Goal: Transaction & Acquisition: Purchase product/service

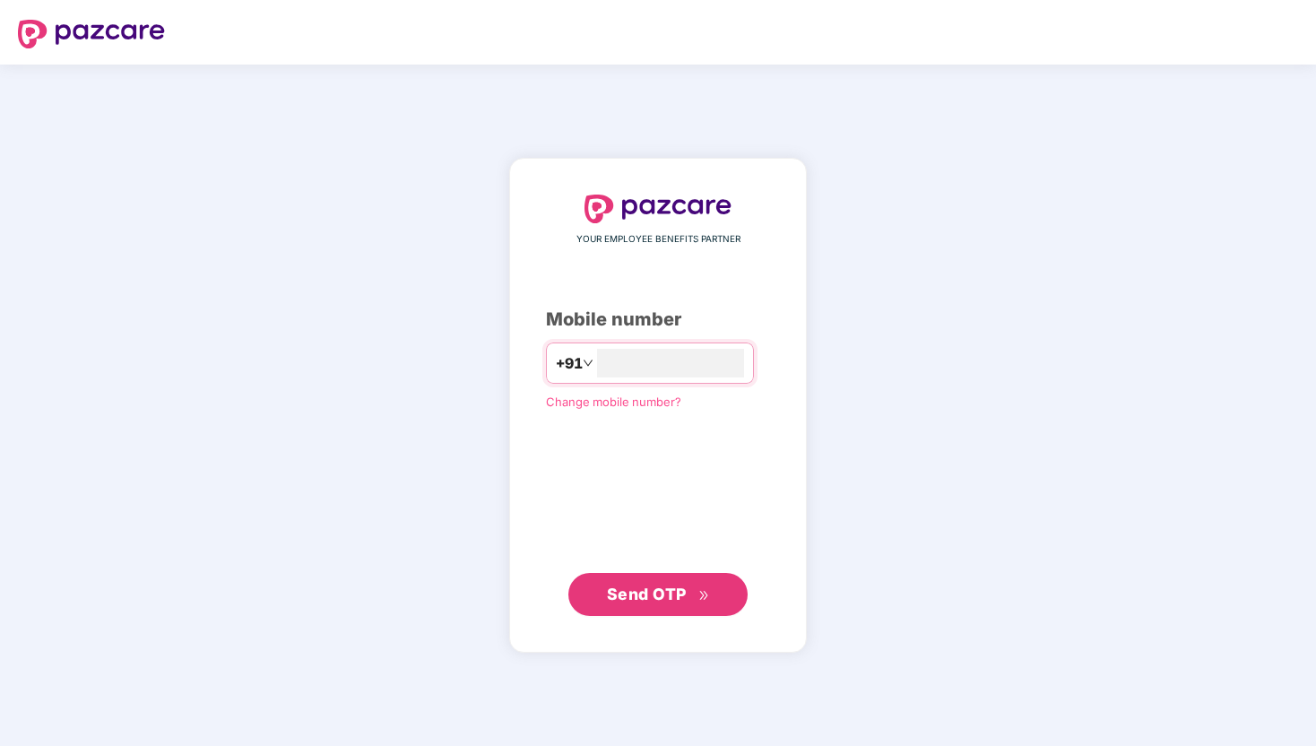
type input "**********"
click at [646, 596] on span "Send OTP" at bounding box center [647, 593] width 80 height 19
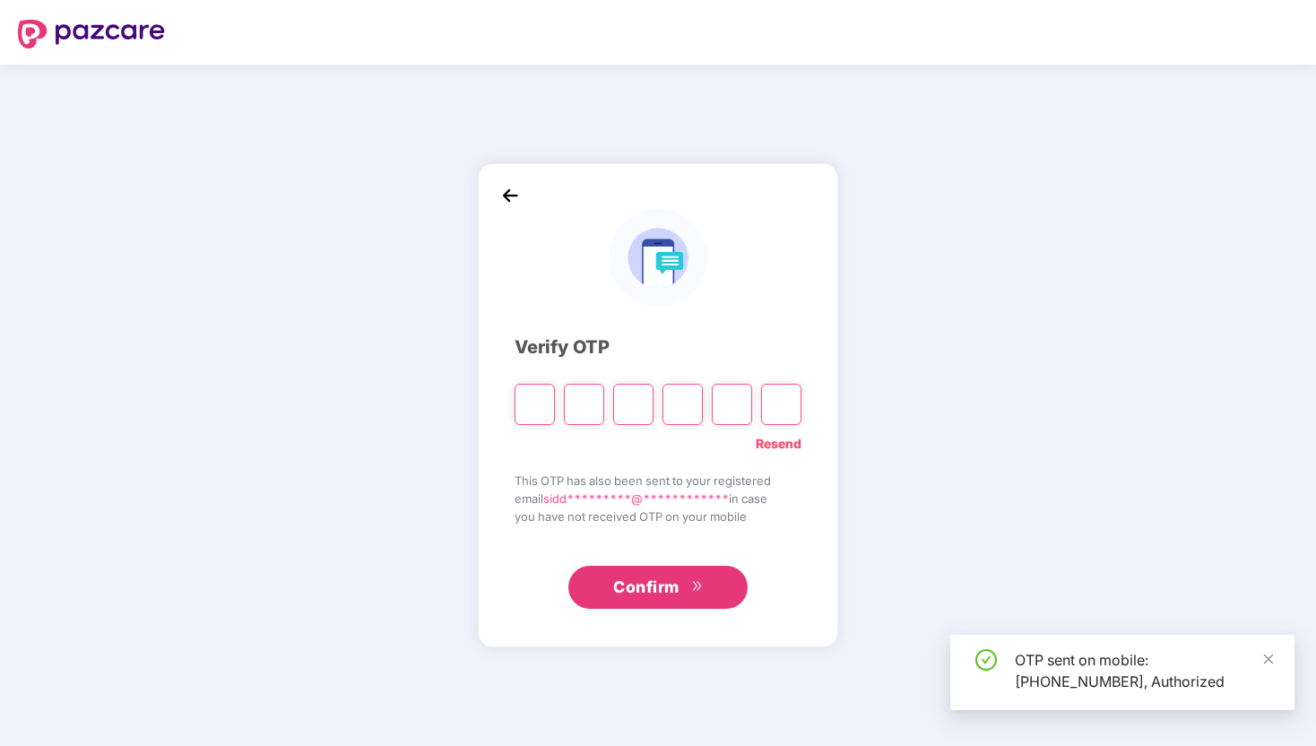
click at [540, 409] on input "Please enter verification code. Digit 1" at bounding box center [534, 404] width 40 height 41
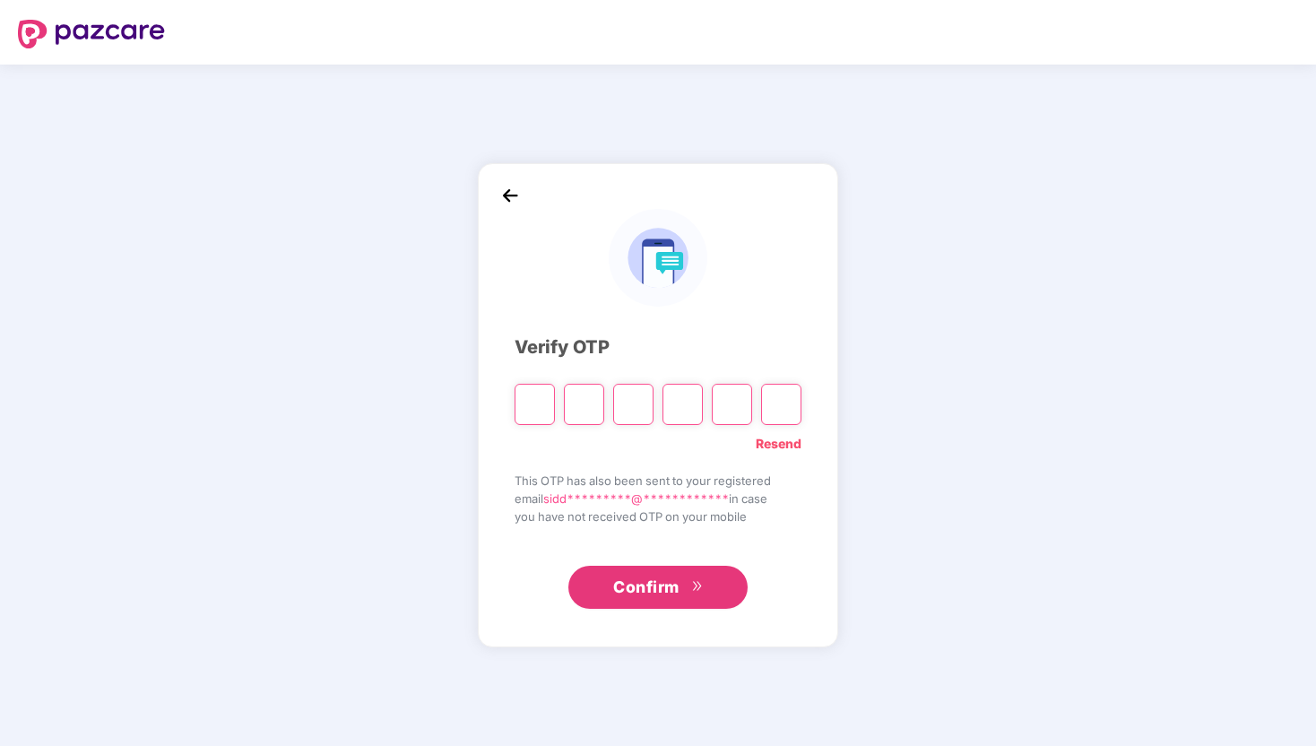
type input "*"
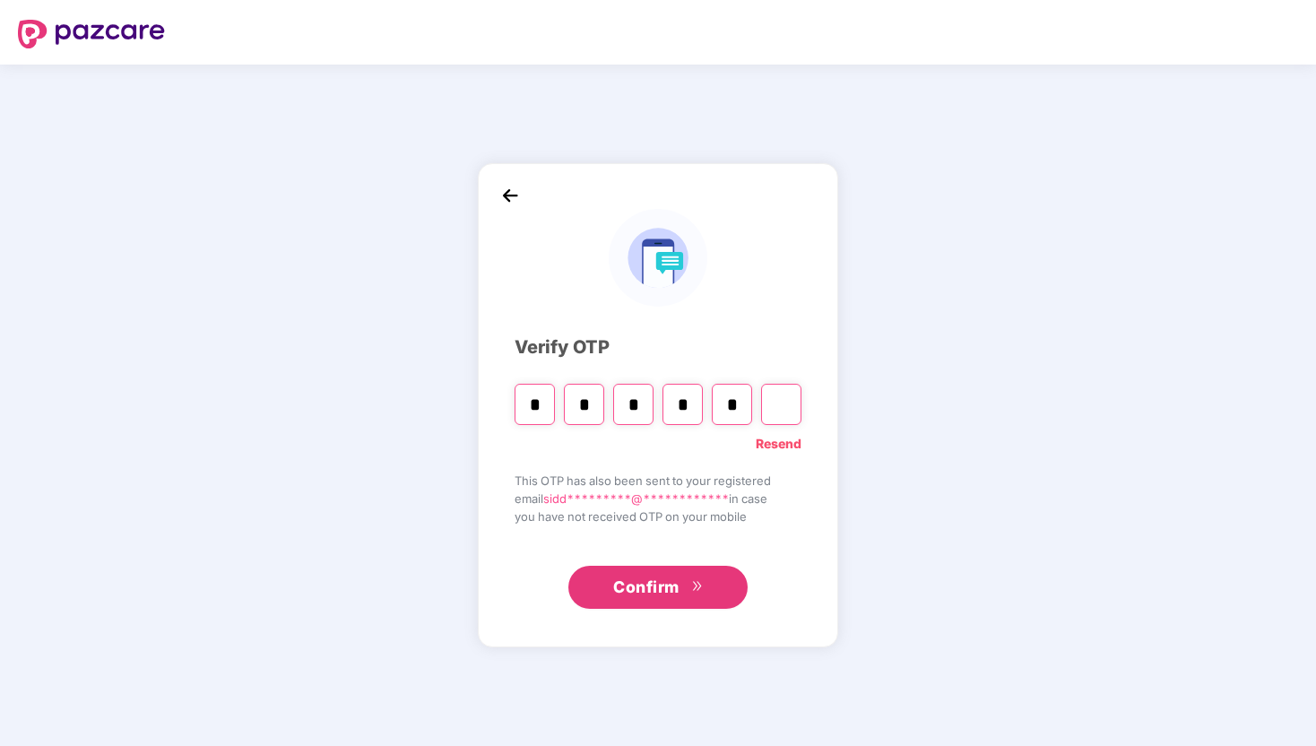
type input "*"
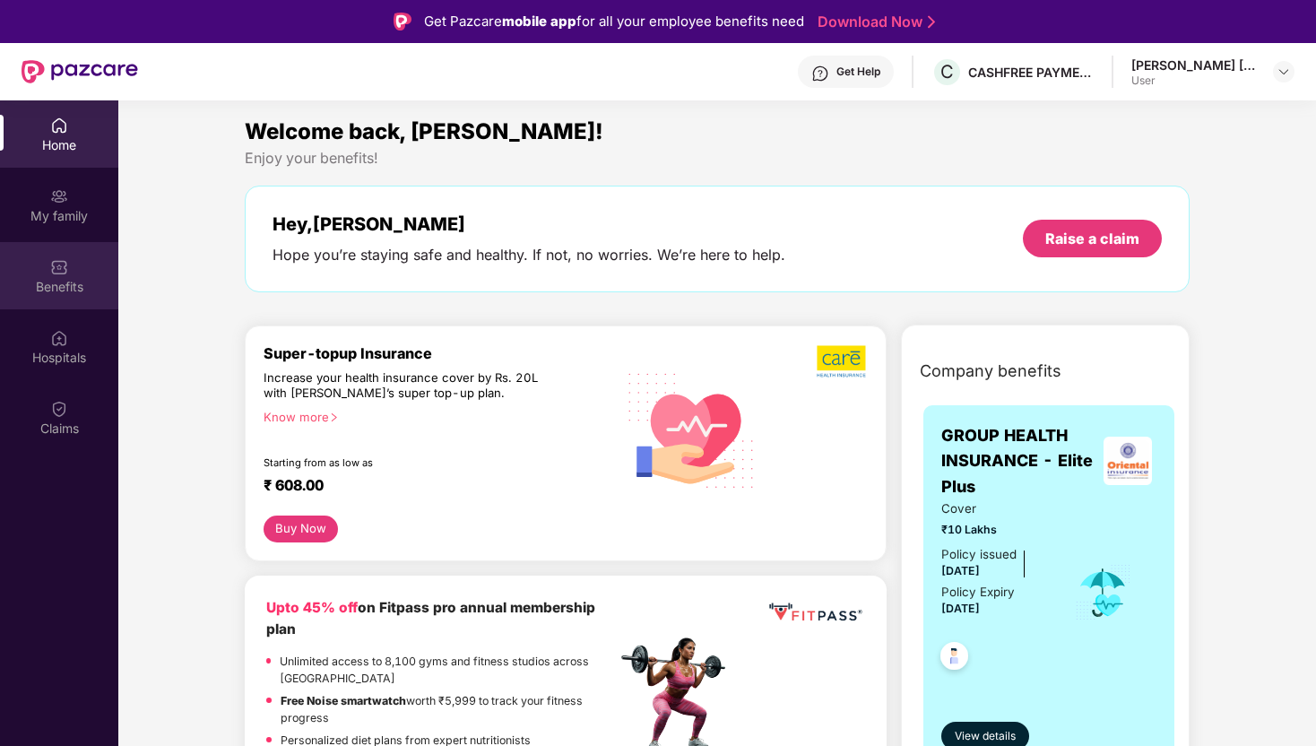
click at [73, 276] on div "Benefits" at bounding box center [59, 275] width 118 height 67
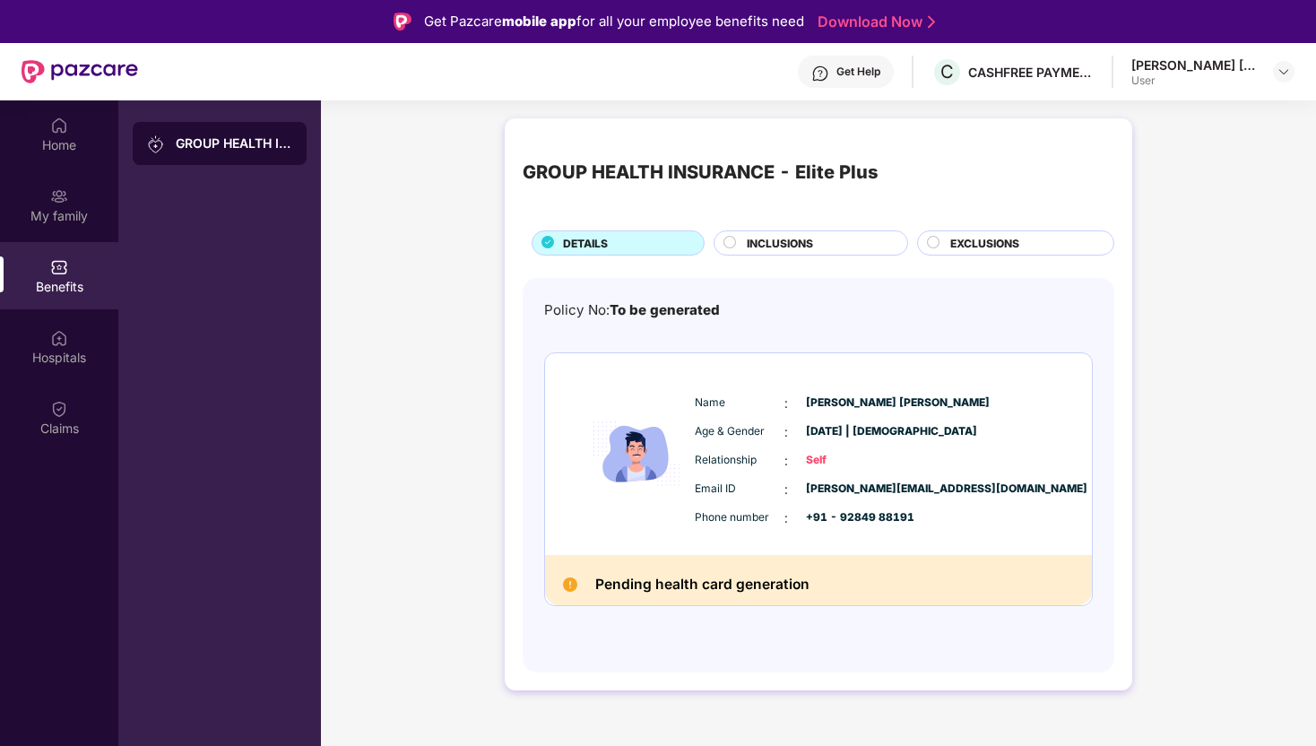
click at [751, 245] on span "INCLUSIONS" at bounding box center [780, 243] width 66 height 17
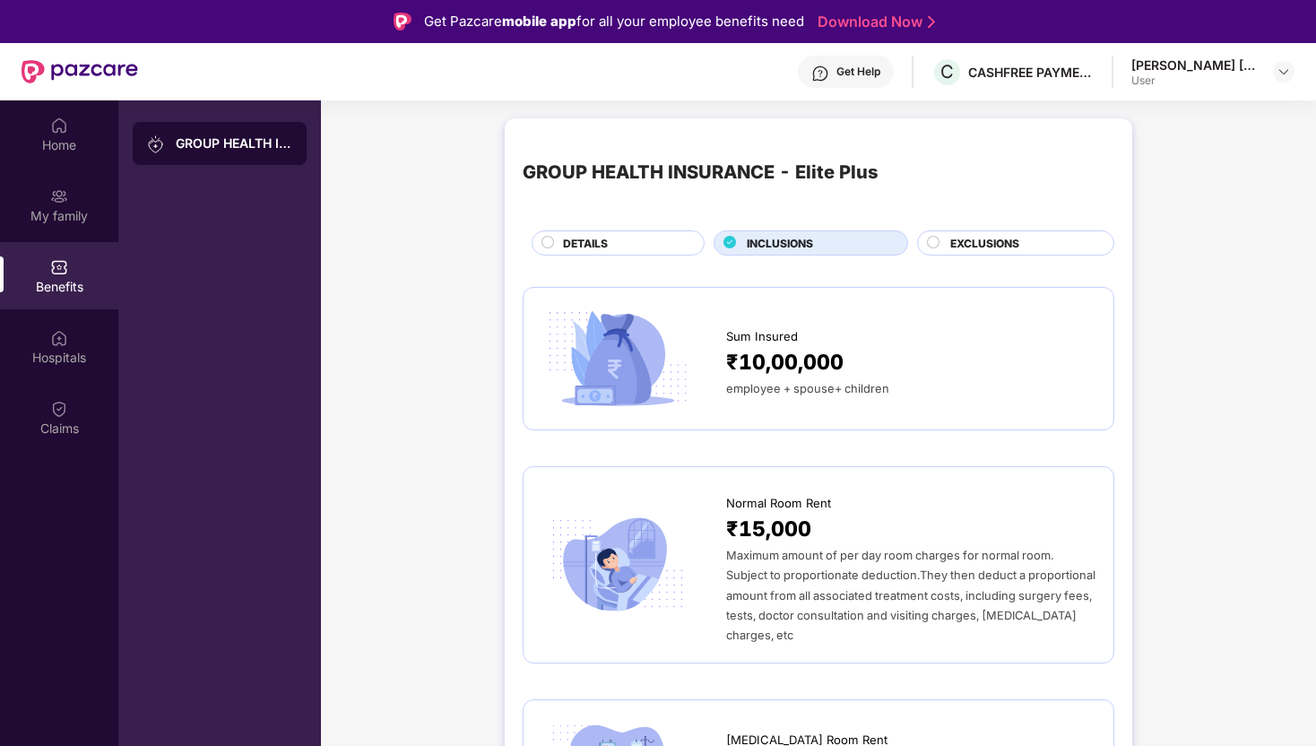
click at [941, 237] on div "EXCLUSIONS" at bounding box center [1022, 245] width 163 height 20
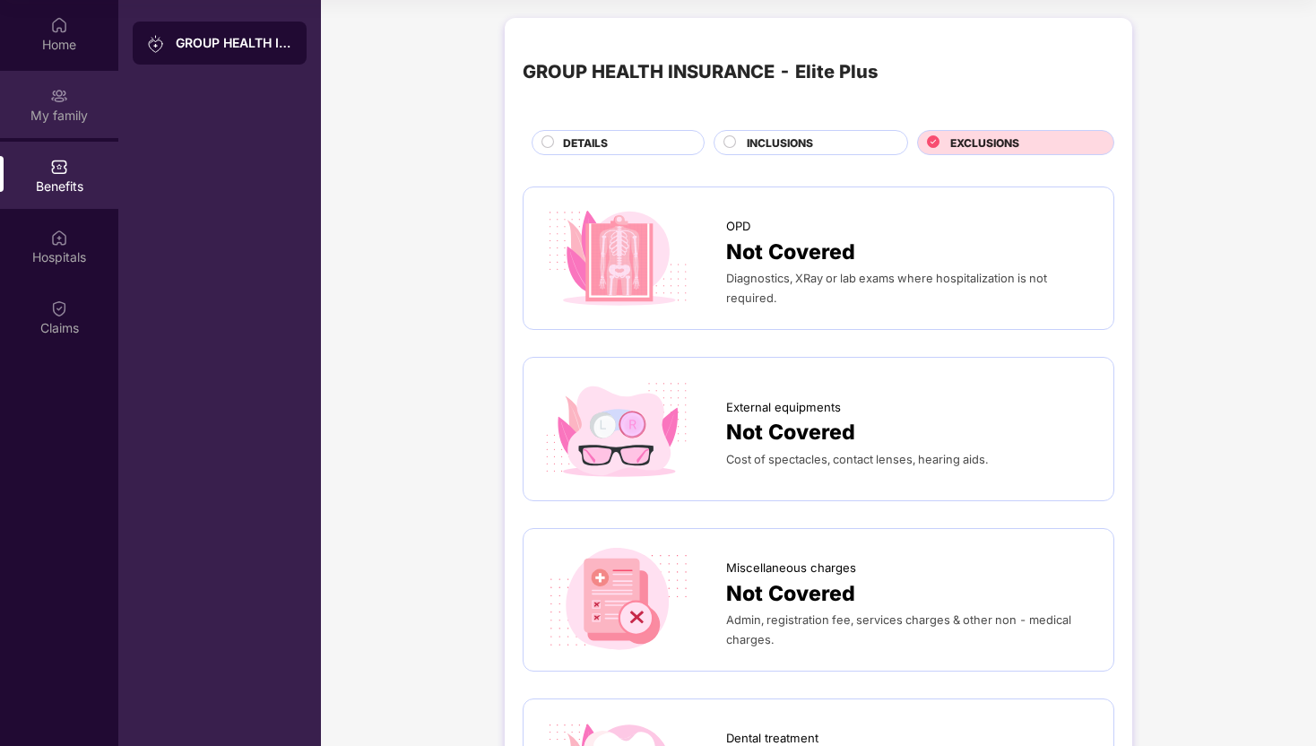
click at [61, 102] on img at bounding box center [59, 96] width 18 height 18
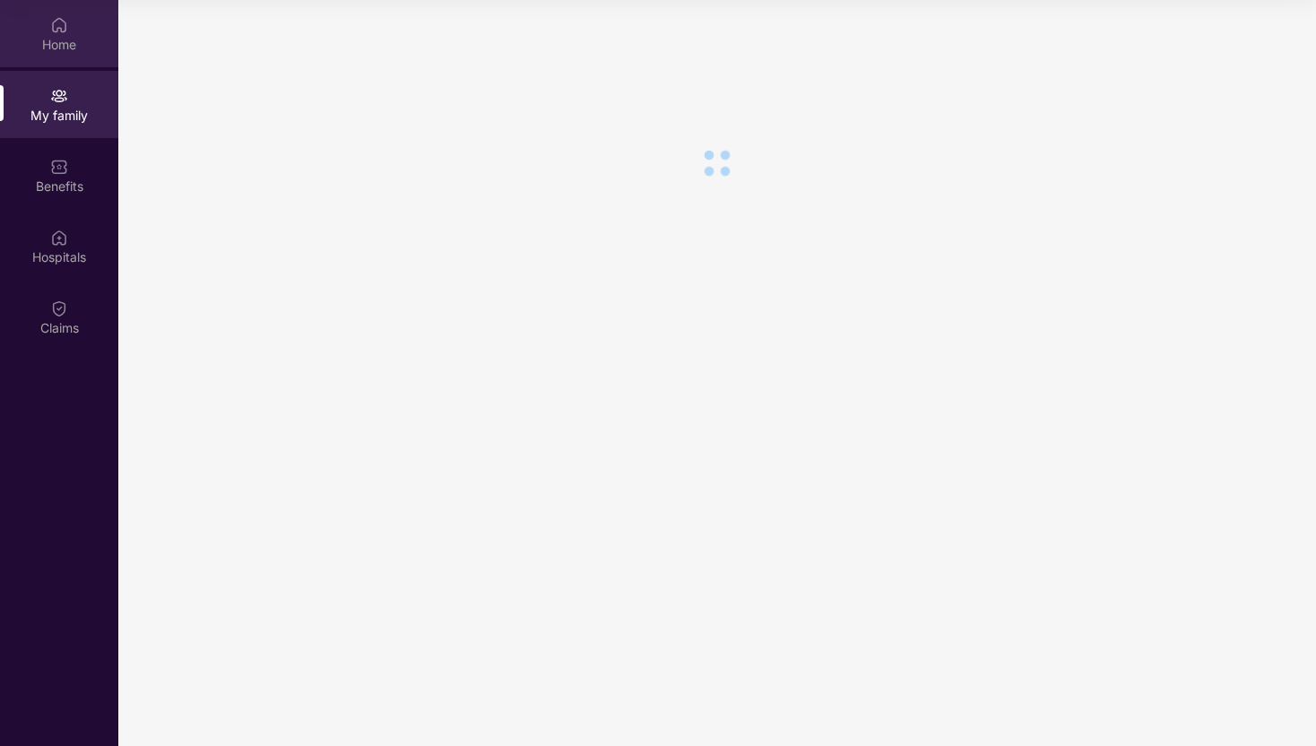
click at [60, 49] on div "Home" at bounding box center [59, 45] width 118 height 18
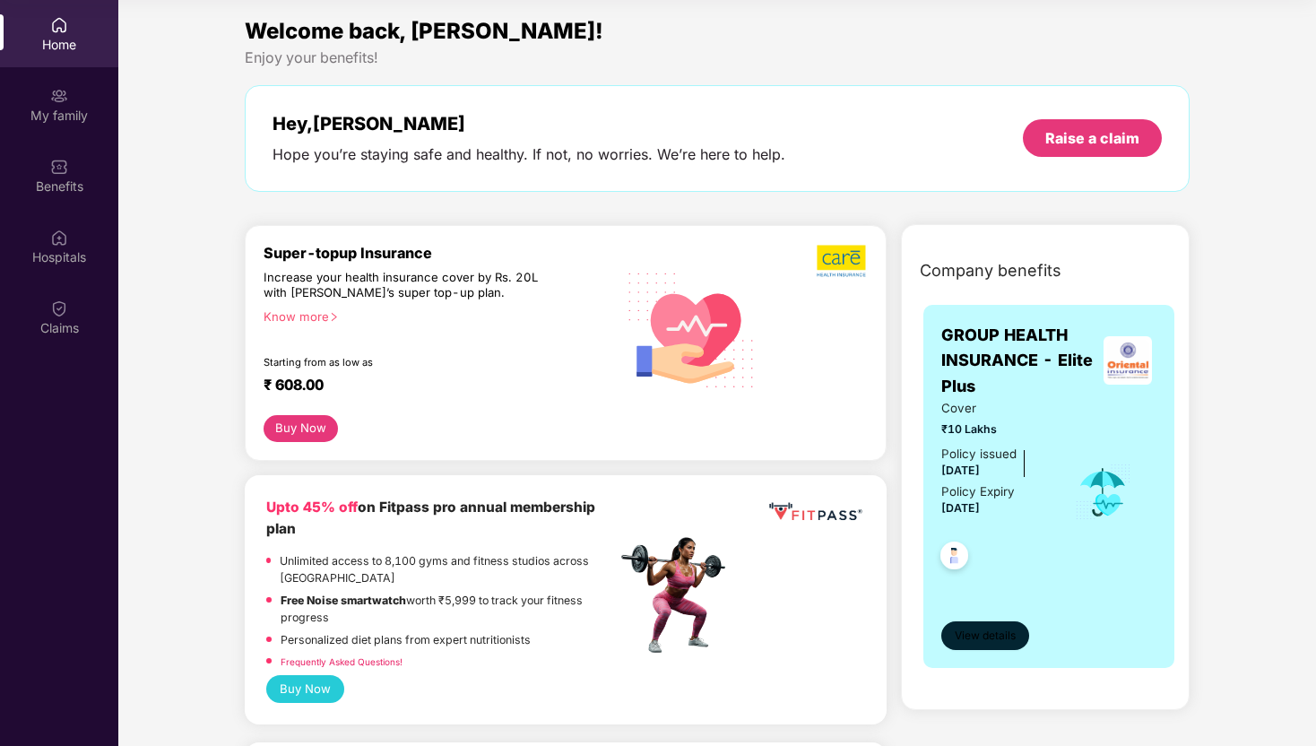
click at [1004, 633] on span "View details" at bounding box center [985, 635] width 61 height 17
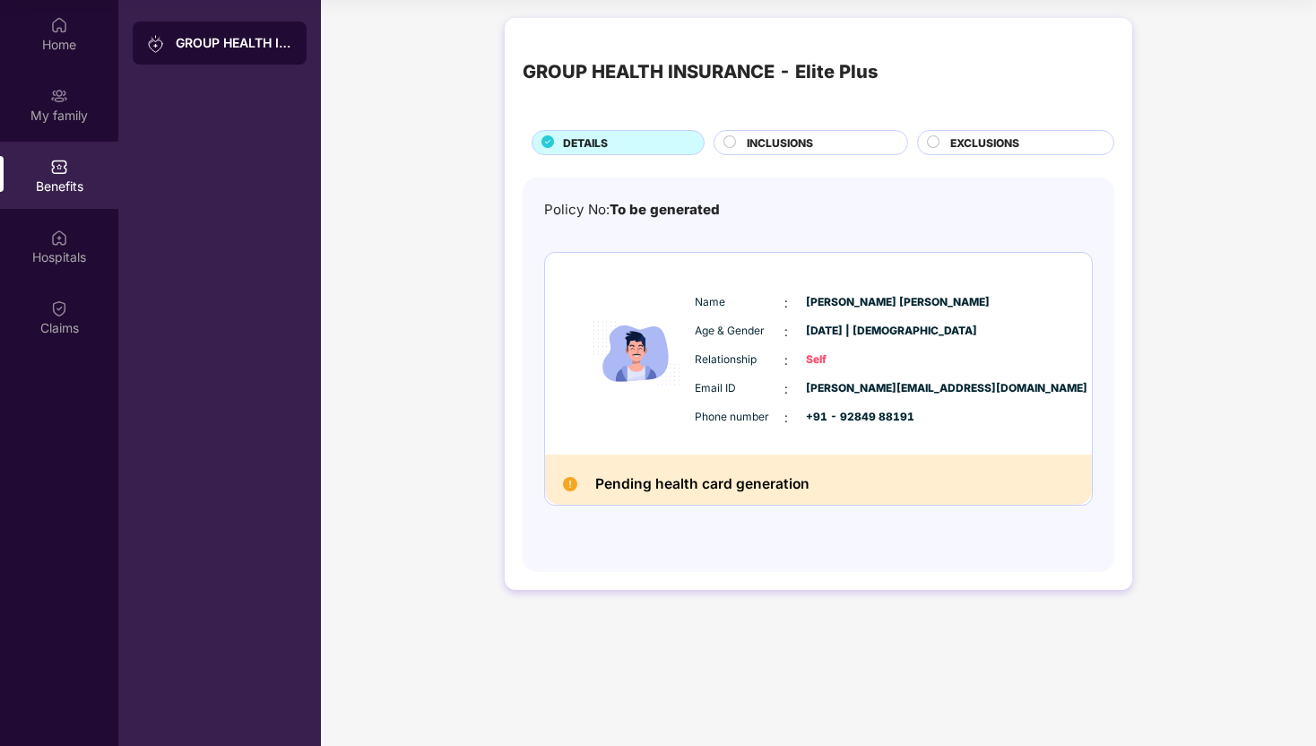
click at [557, 495] on div "Pending health card generation" at bounding box center [818, 479] width 547 height 51
click at [61, 81] on div "My family" at bounding box center [59, 104] width 118 height 67
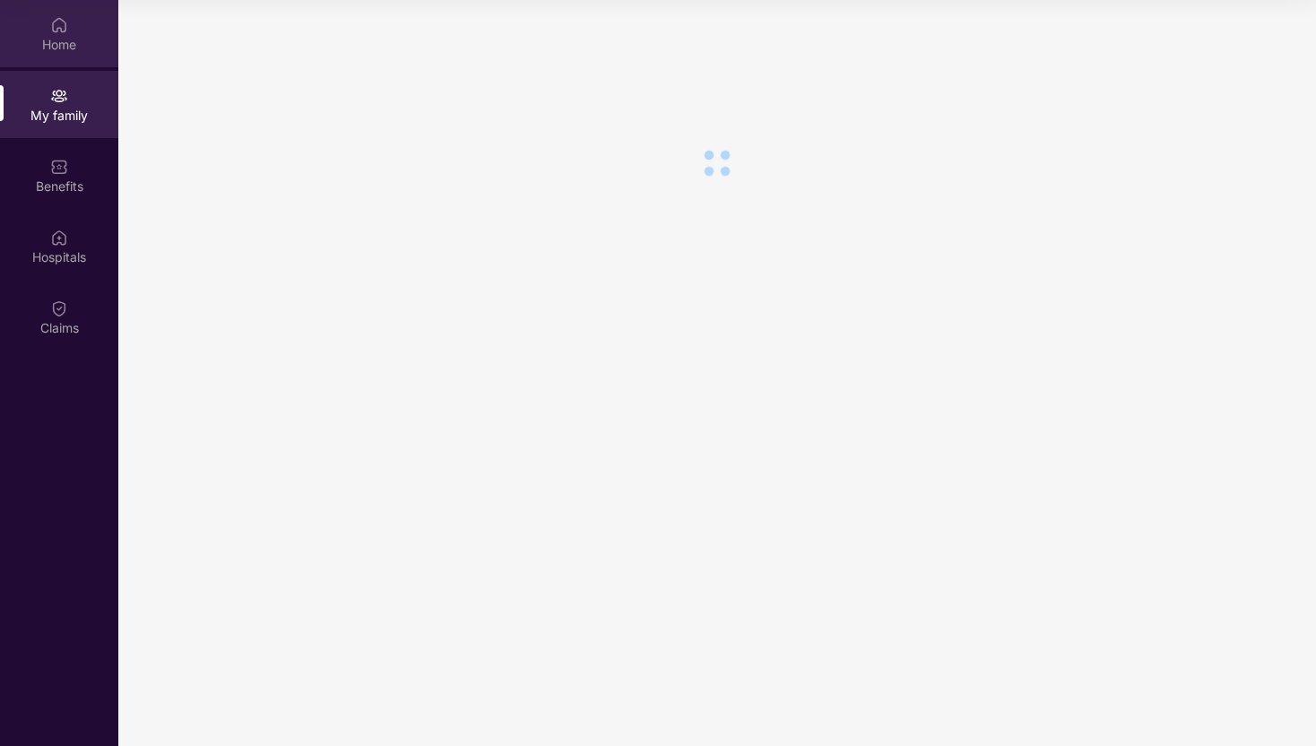
click at [63, 26] on img at bounding box center [59, 25] width 18 height 18
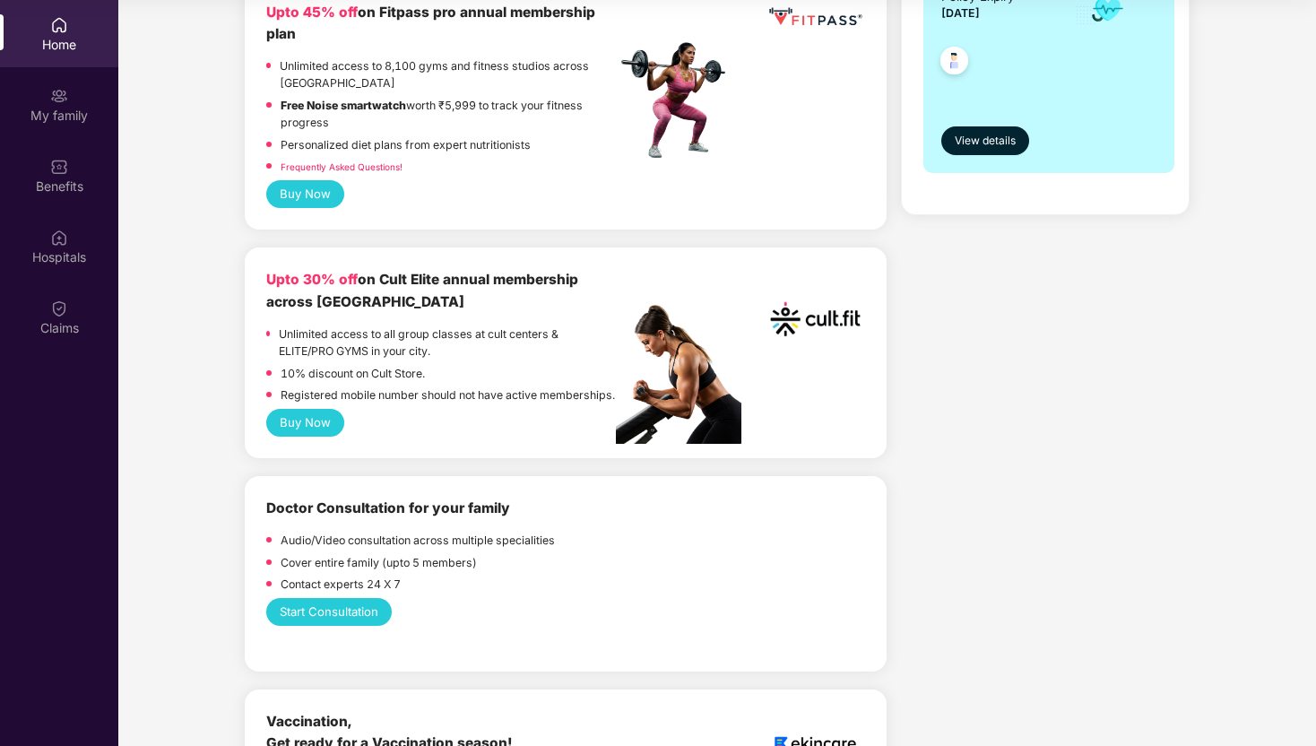
scroll to position [508, 0]
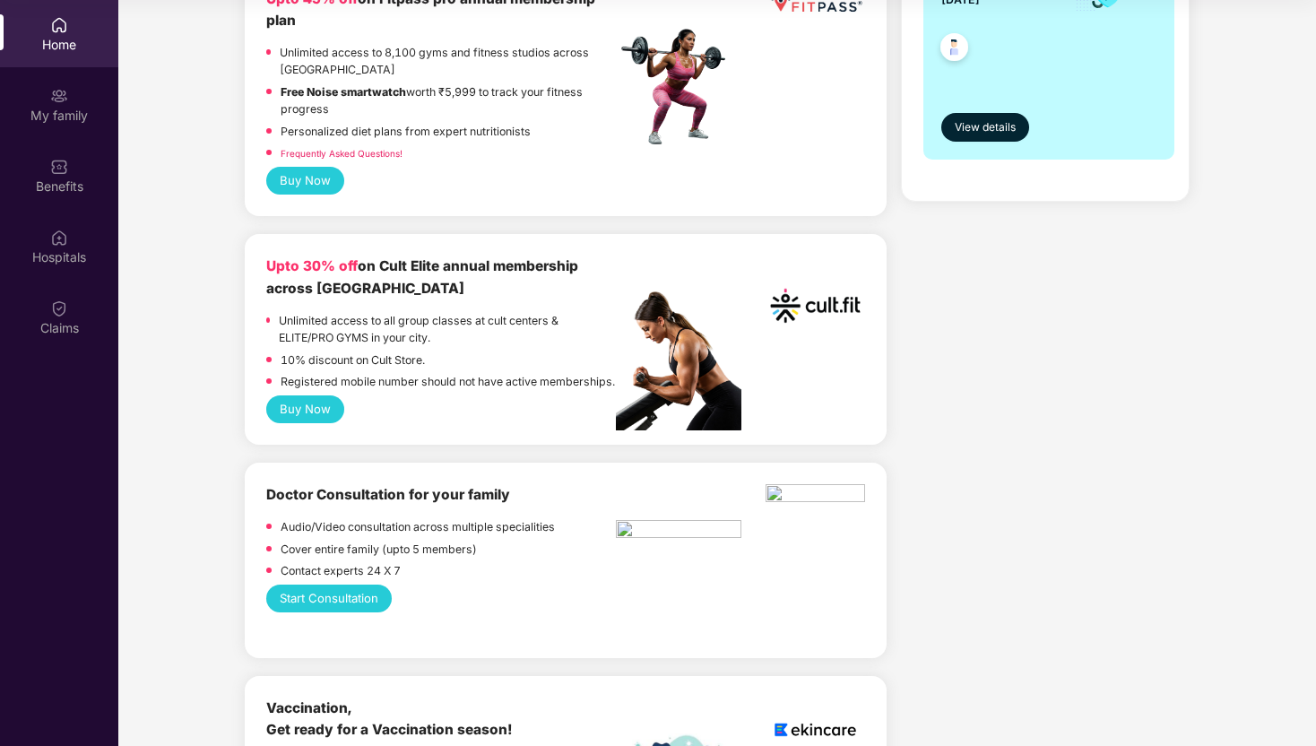
click at [317, 423] on button "Buy Now" at bounding box center [305, 409] width 78 height 28
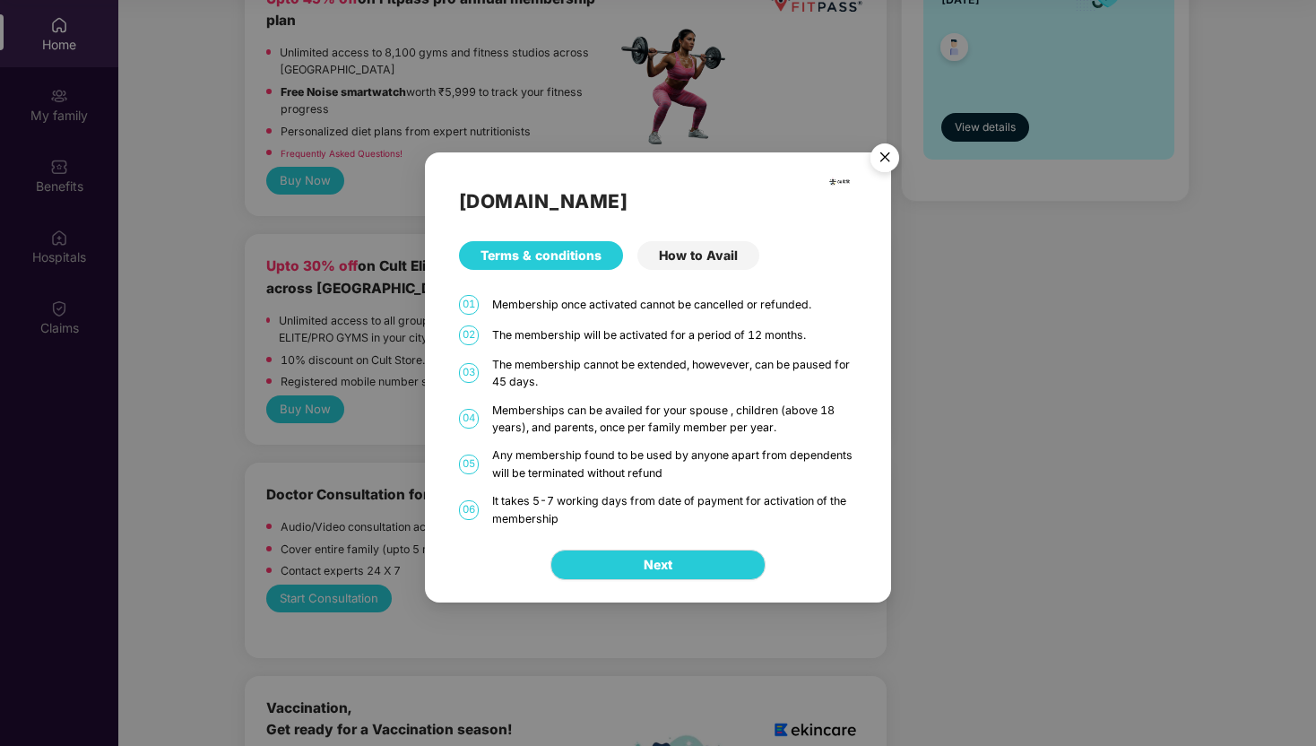
click at [726, 253] on div "How to Avail" at bounding box center [698, 255] width 122 height 29
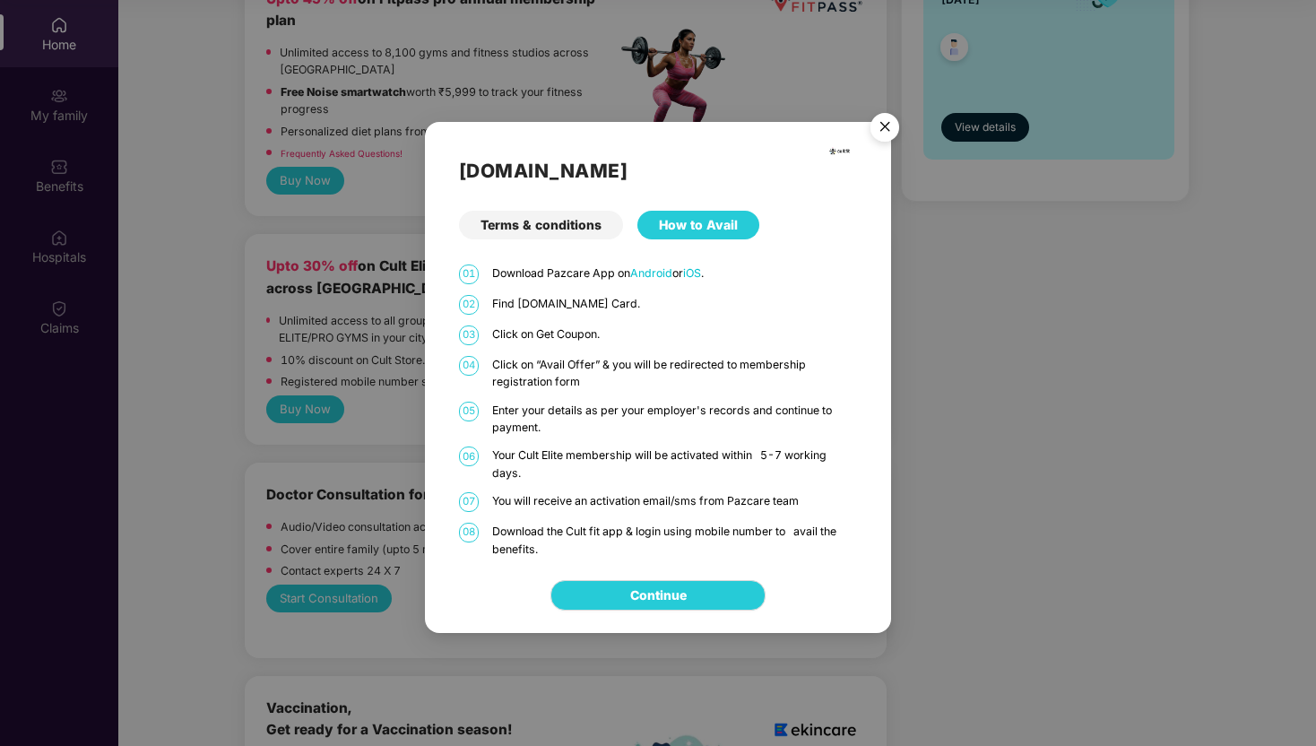
click at [886, 130] on img "Close" at bounding box center [885, 130] width 50 height 50
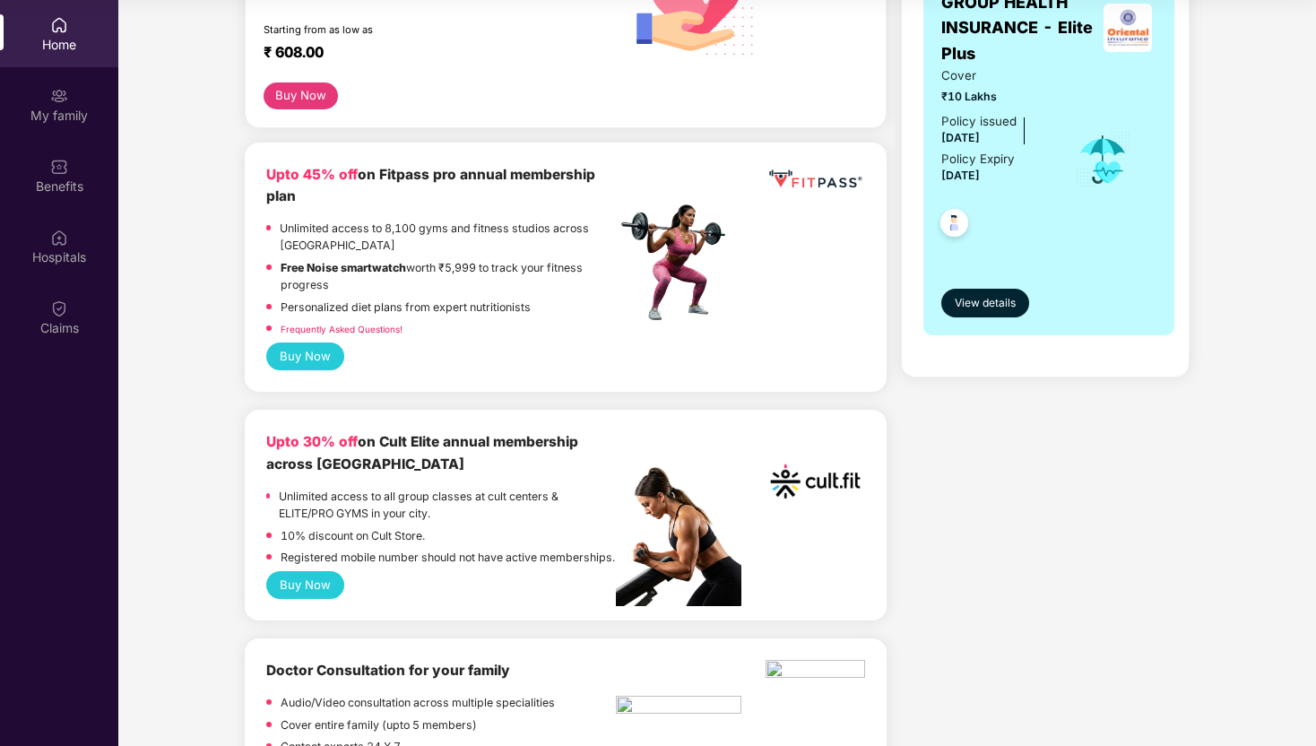
scroll to position [335, 0]
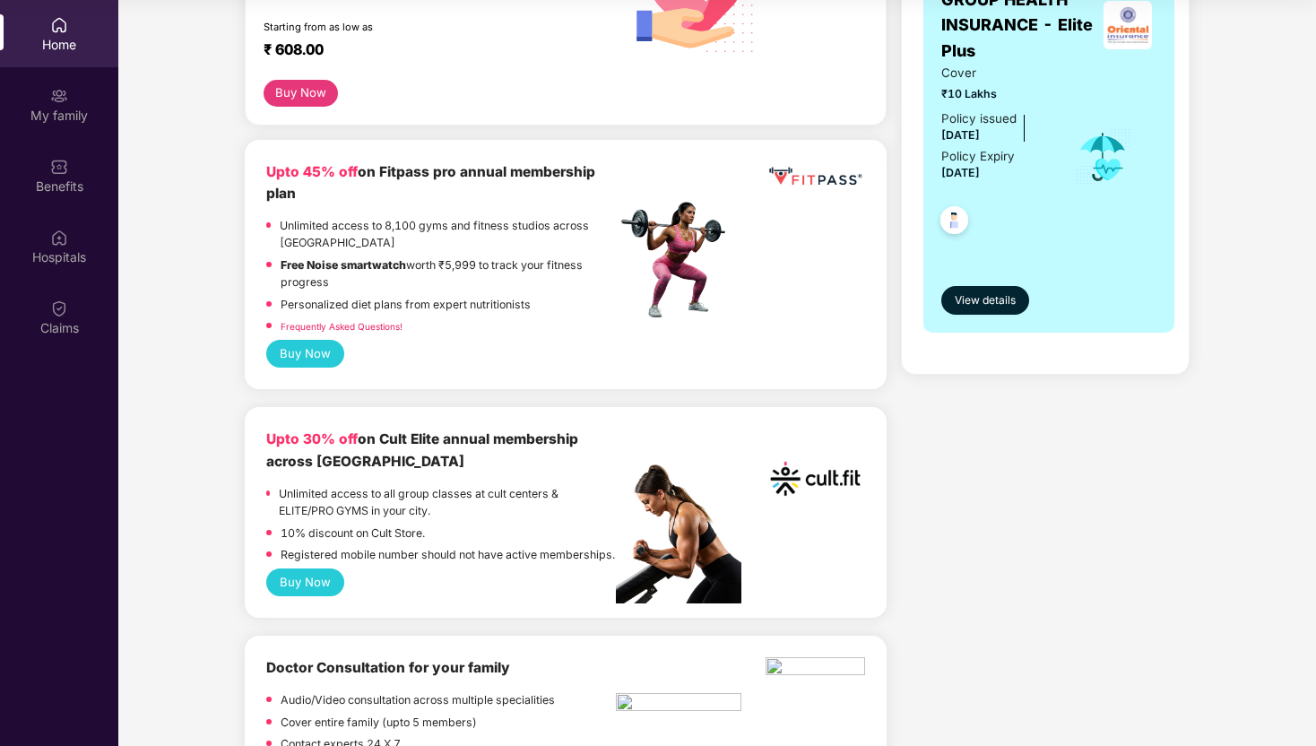
click at [309, 596] on button "Buy Now" at bounding box center [305, 582] width 78 height 28
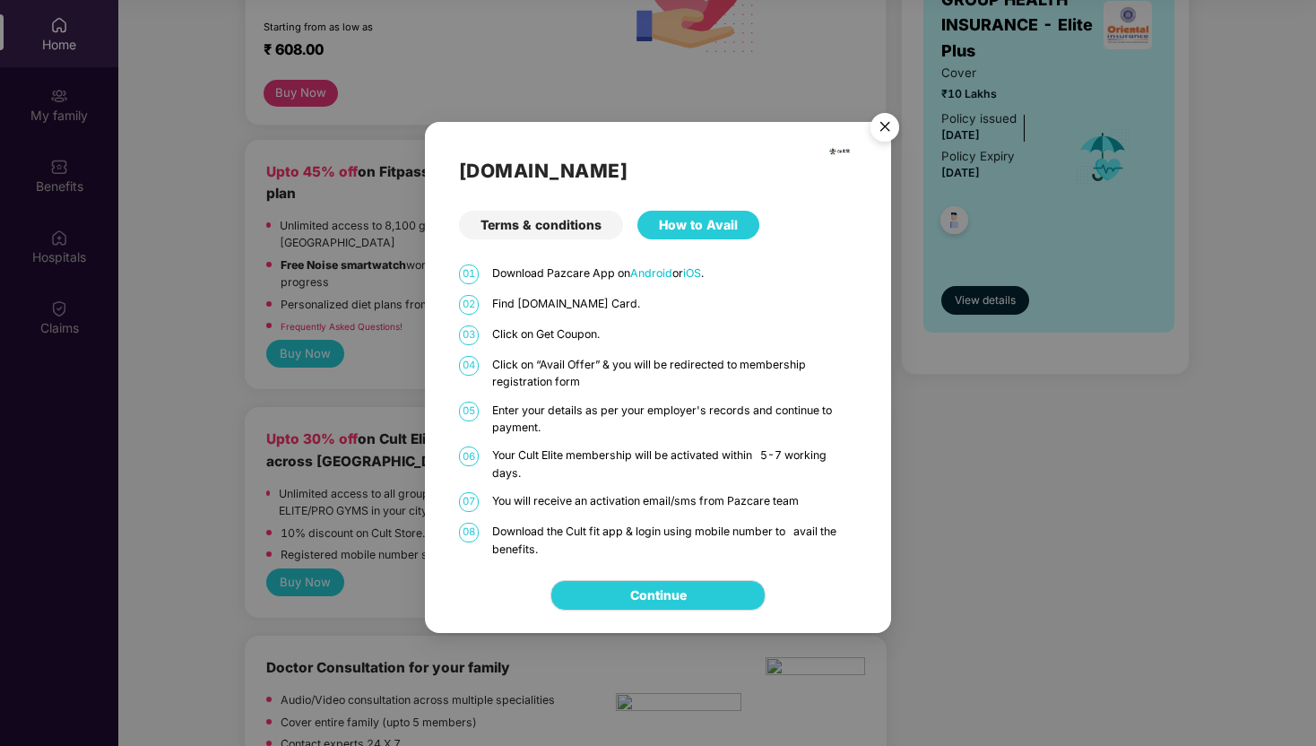
click at [670, 228] on div "How to Avail" at bounding box center [698, 225] width 122 height 29
click at [704, 219] on div "How to Avail" at bounding box center [698, 225] width 122 height 29
click at [556, 226] on div "Terms & conditions" at bounding box center [541, 225] width 164 height 29
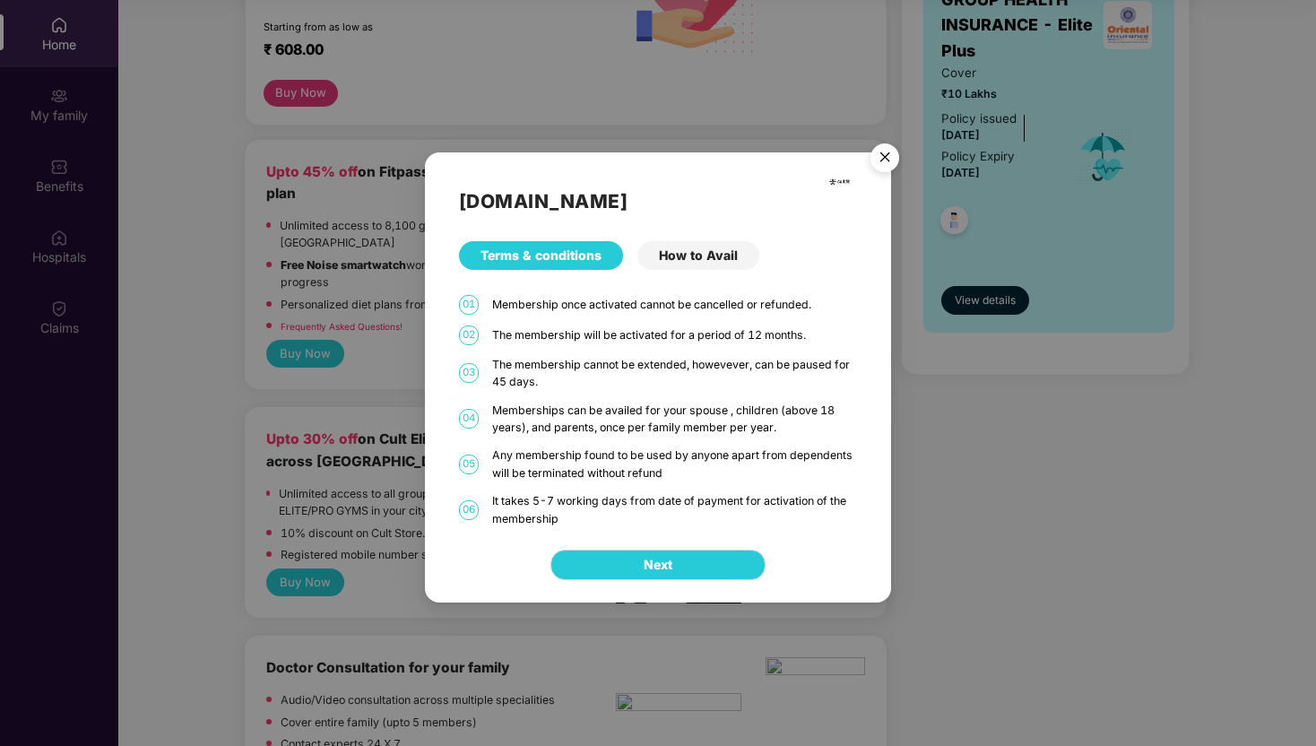
click at [679, 256] on div "How to Avail" at bounding box center [698, 255] width 122 height 29
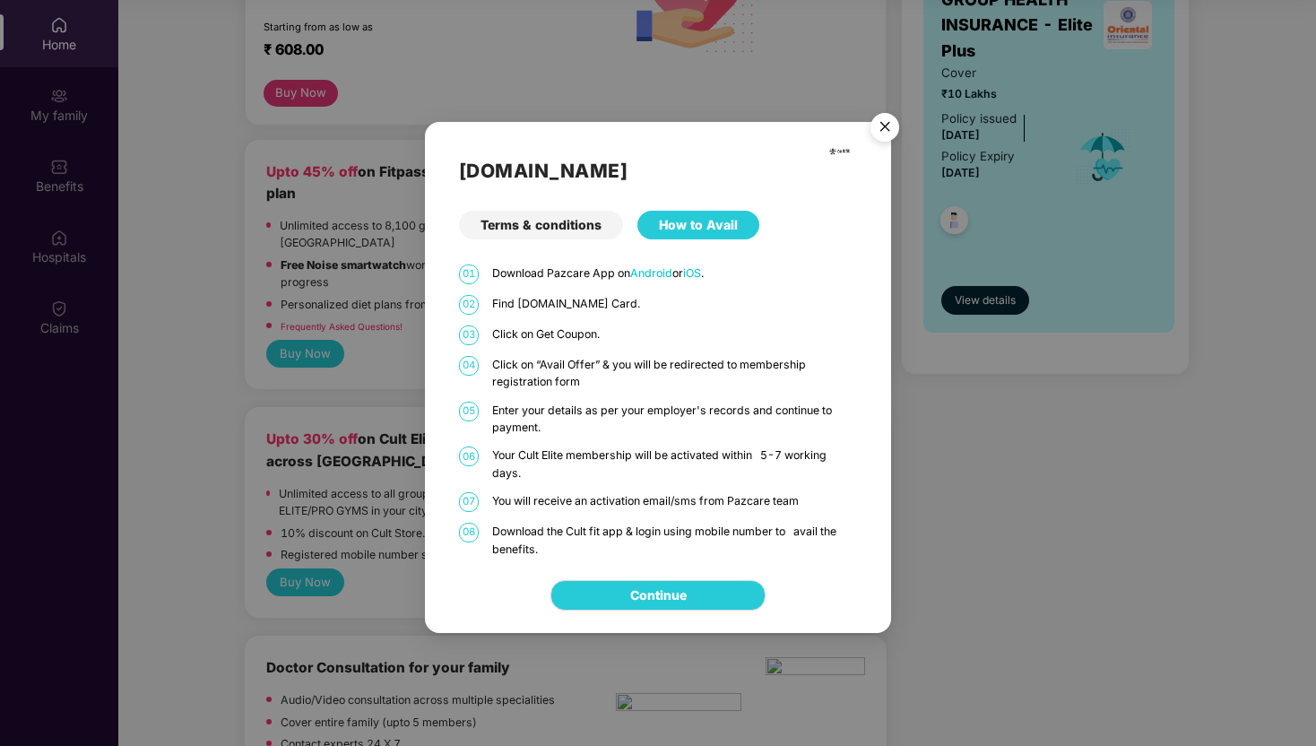
click at [886, 125] on img "Close" at bounding box center [885, 130] width 50 height 50
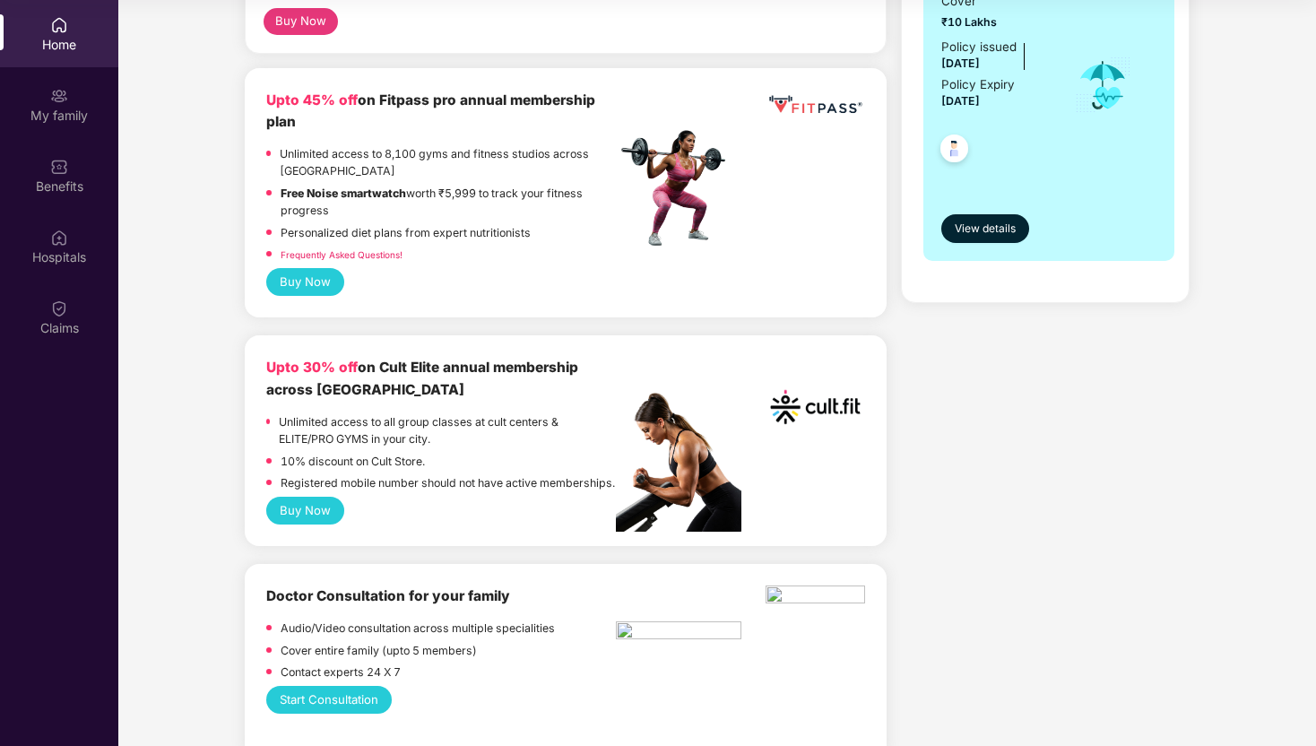
scroll to position [412, 0]
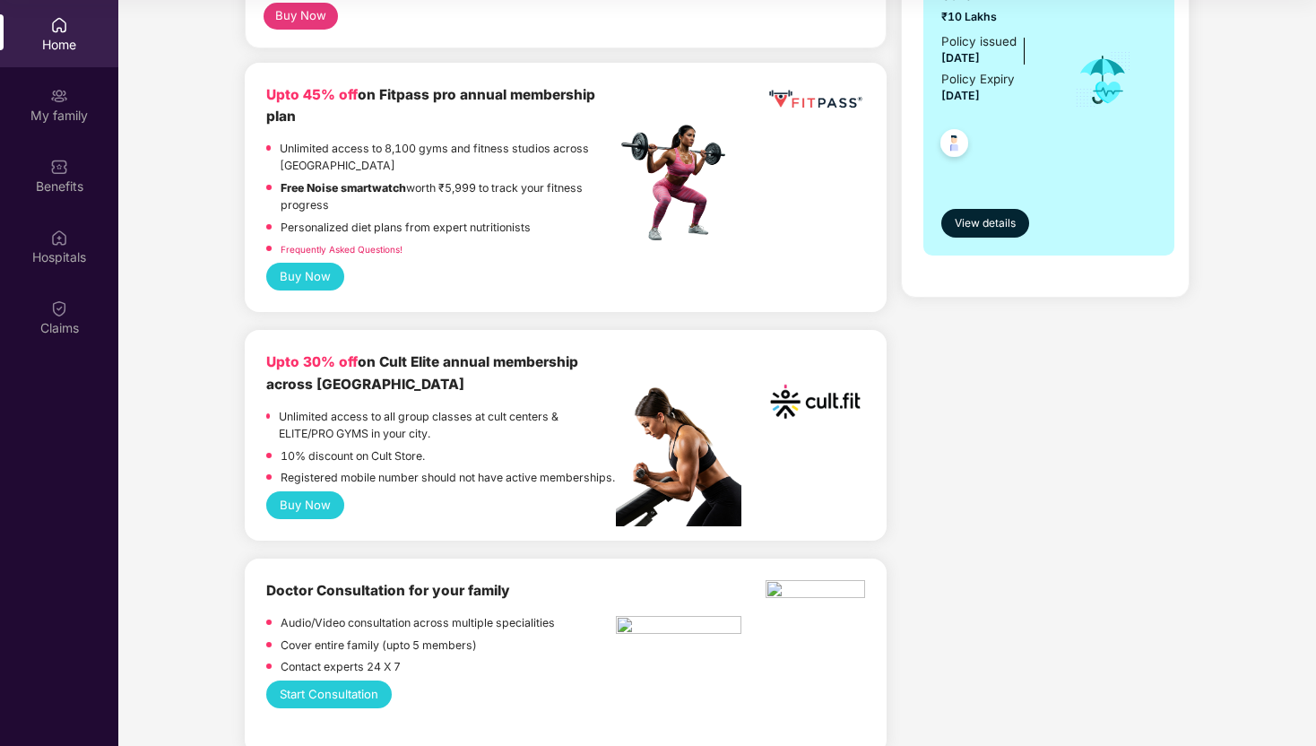
click at [300, 519] on button "Buy Now" at bounding box center [305, 505] width 78 height 28
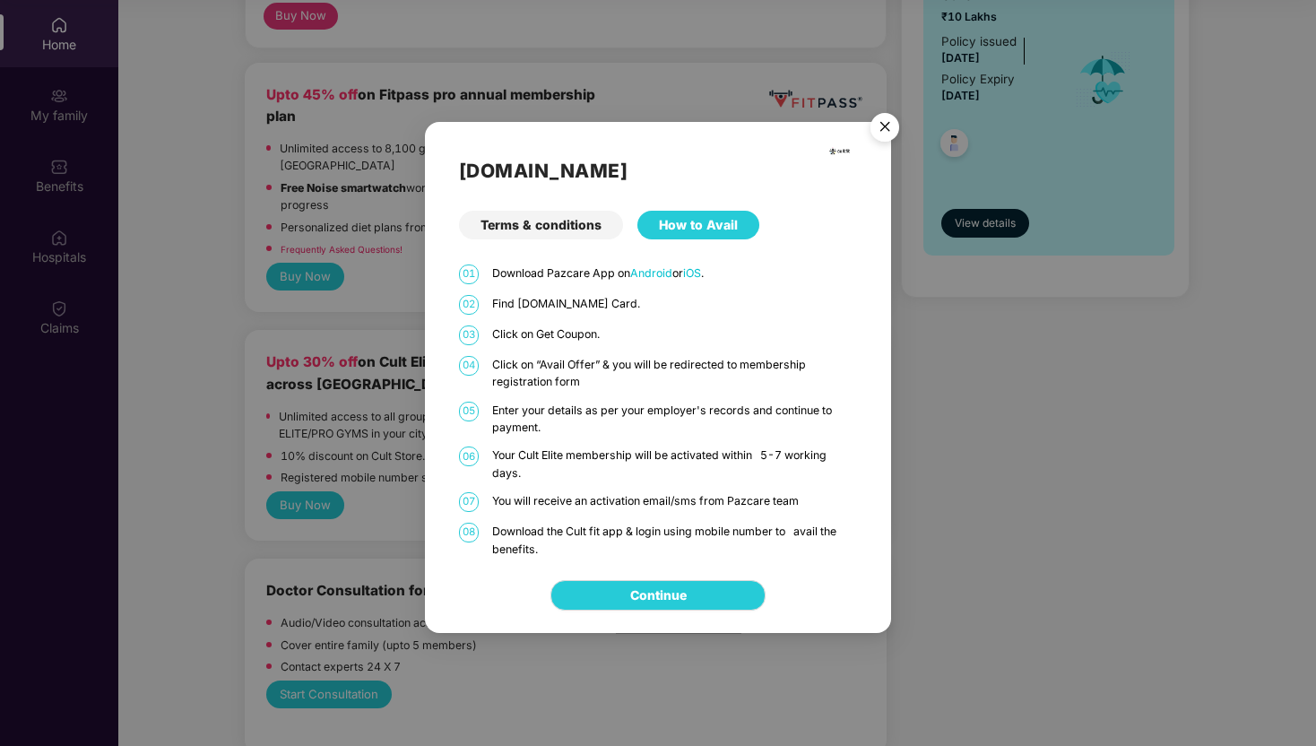
click at [876, 128] on img "Close" at bounding box center [885, 130] width 50 height 50
